Goal: Task Accomplishment & Management: Manage account settings

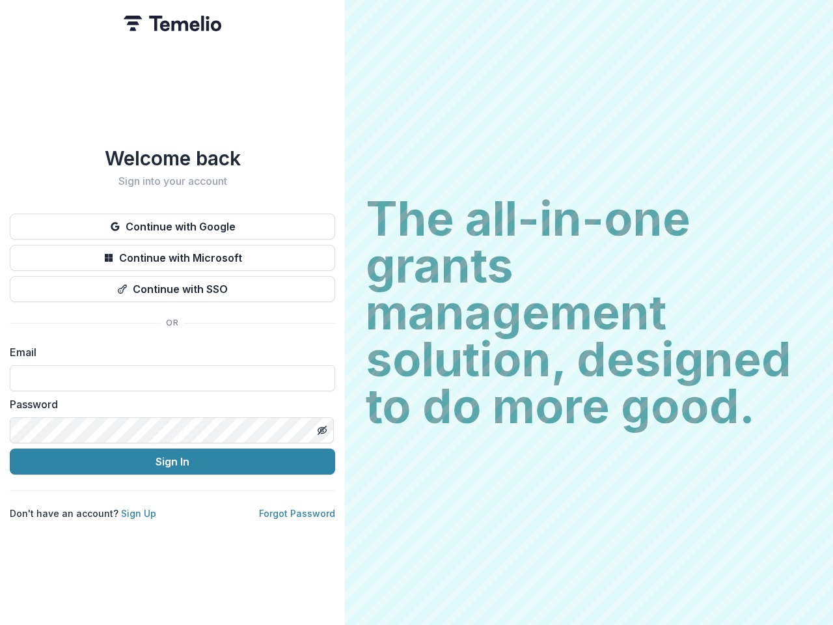
click at [417, 312] on h2 "The all-in-one grants management solution, designed to do more good." at bounding box center [589, 312] width 447 height 234
click at [172, 221] on button "Continue with Google" at bounding box center [172, 226] width 325 height 26
click at [172, 253] on button "Continue with Microsoft" at bounding box center [172, 258] width 325 height 26
click at [172, 284] on button "Continue with SSO" at bounding box center [172, 289] width 325 height 26
click at [322, 425] on div "Welcome back Sign into your account Continue with Google Continue with Microsof…" at bounding box center [172, 312] width 345 height 625
